Goal: Task Accomplishment & Management: Manage account settings

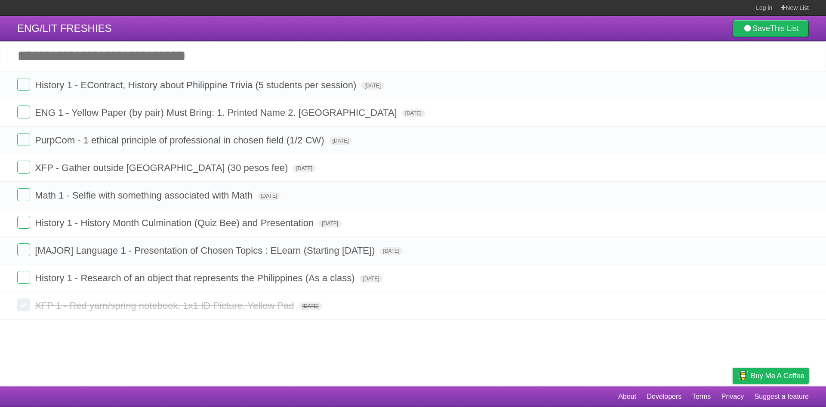
drag, startPoint x: 802, startPoint y: 280, endPoint x: 460, endPoint y: 57, distance: 408.2
click at [802, 280] on icon at bounding box center [801, 278] width 12 height 14
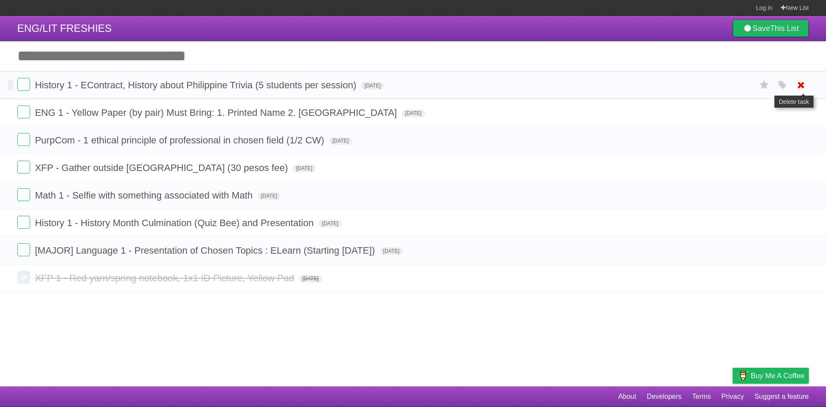
click at [795, 83] on icon at bounding box center [801, 85] width 12 height 14
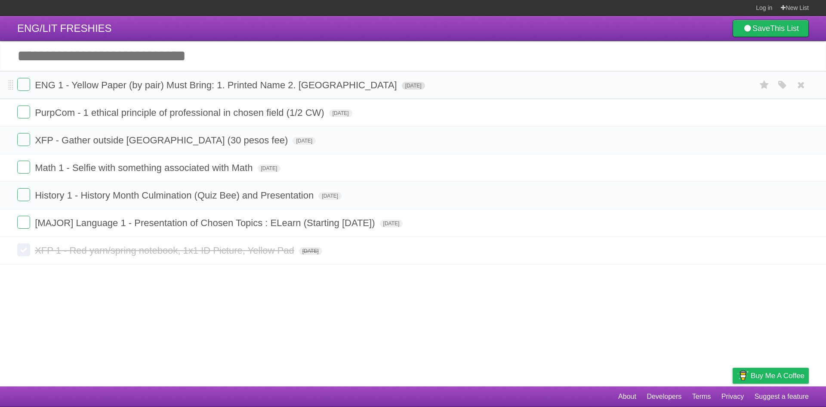
click at [402, 84] on span "[DATE]" at bounding box center [413, 86] width 23 height 8
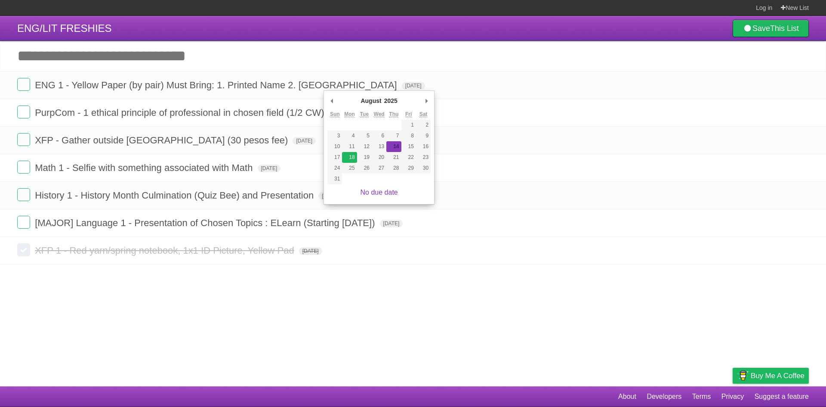
type span "[DATE]"
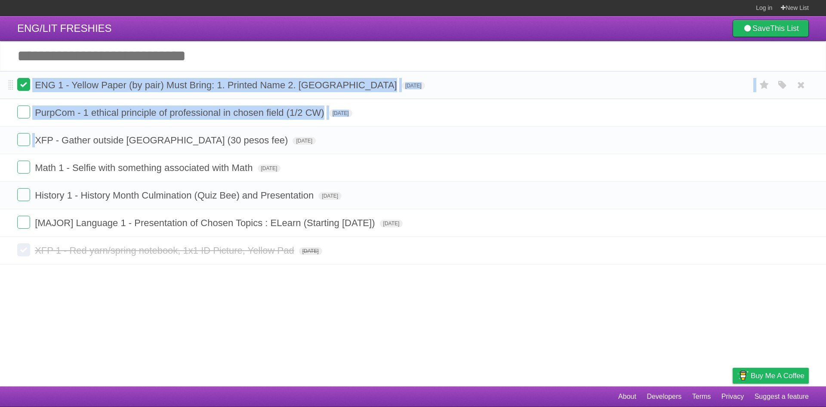
drag, startPoint x: 8, startPoint y: 84, endPoint x: 21, endPoint y: 89, distance: 13.7
click at [21, 134] on ul "ENG 1 - Yellow Paper (by pair) Must Bring: 1. Printed Name 2. Tape [DATE] White…" at bounding box center [413, 154] width 826 height 166
click at [12, 83] on span at bounding box center [11, 85] width 5 height 10
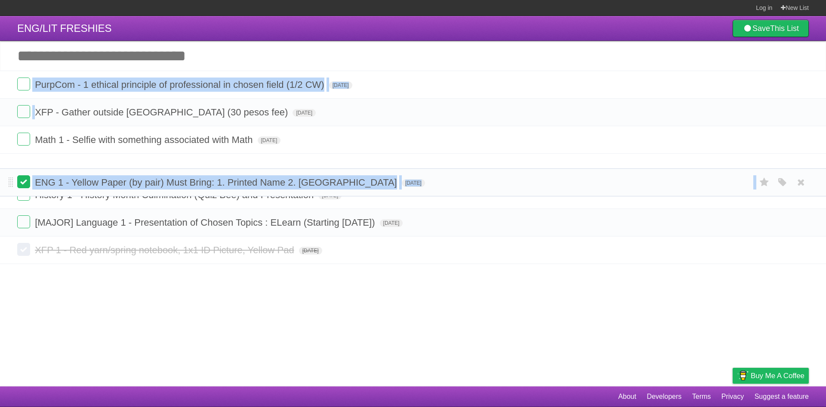
drag, startPoint x: 11, startPoint y: 83, endPoint x: 18, endPoint y: 179, distance: 96.6
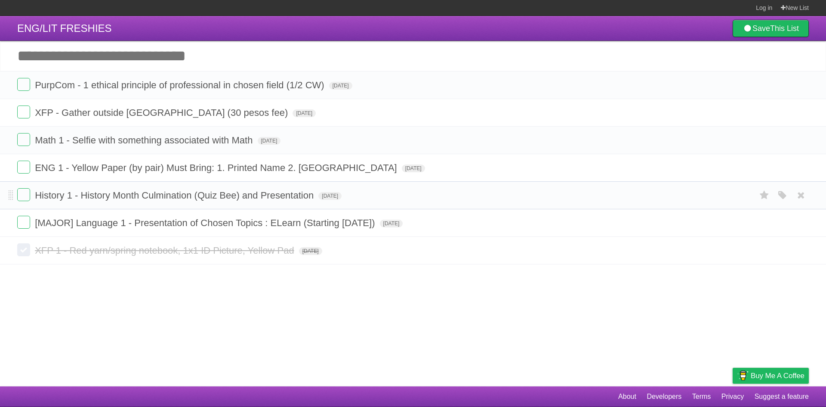
drag, startPoint x: 462, startPoint y: 191, endPoint x: 641, endPoint y: 188, distance: 179.0
click at [463, 191] on form "History 1 - History Month Culmination (Quiz Bee) and Presentation [DATE] White …" at bounding box center [413, 195] width 792 height 14
drag, startPoint x: 800, startPoint y: 196, endPoint x: 456, endPoint y: 48, distance: 374.8
click at [800, 196] on icon at bounding box center [801, 195] width 12 height 14
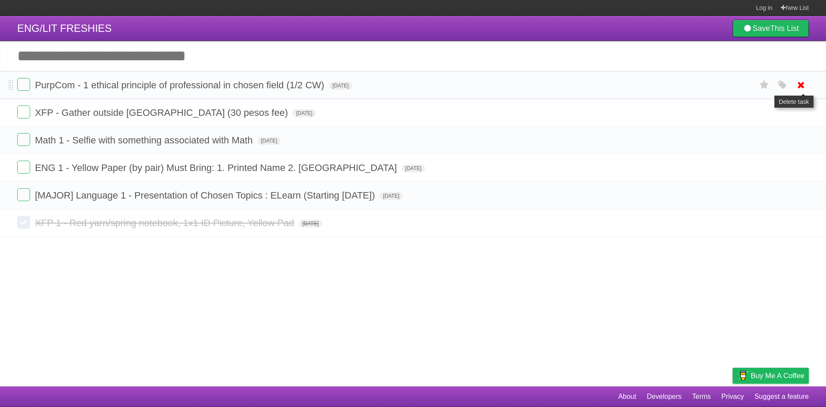
click at [803, 86] on icon at bounding box center [801, 85] width 12 height 14
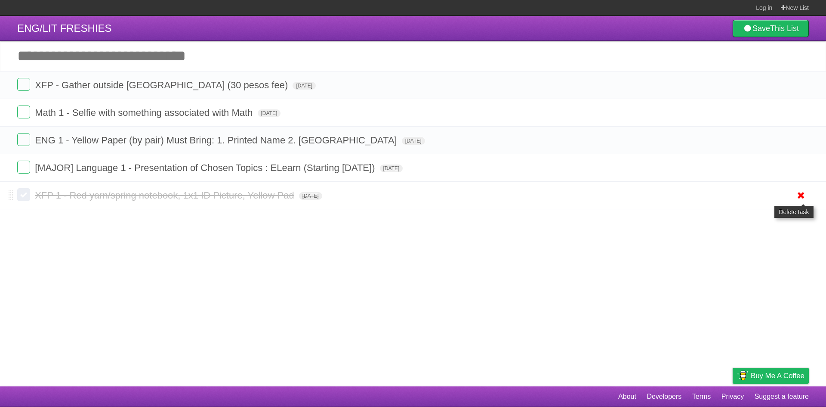
click at [807, 196] on link at bounding box center [801, 195] width 16 height 14
